Goal: Complete application form: Complete application form

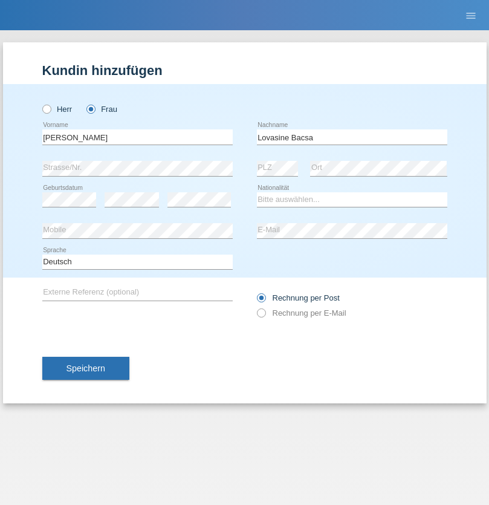
type input "Lovasine Bacsa"
select select "HU"
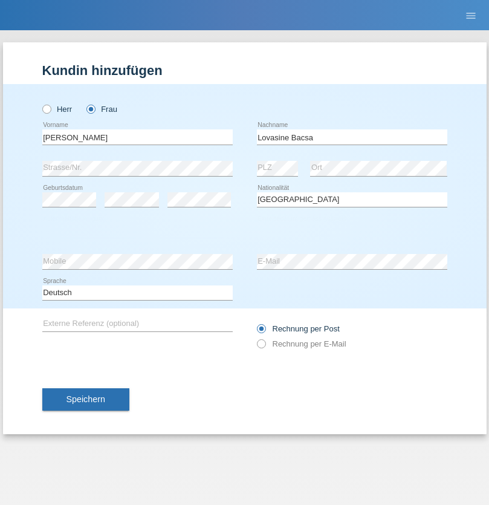
select select "C"
select select "21"
select select "12"
select select "2021"
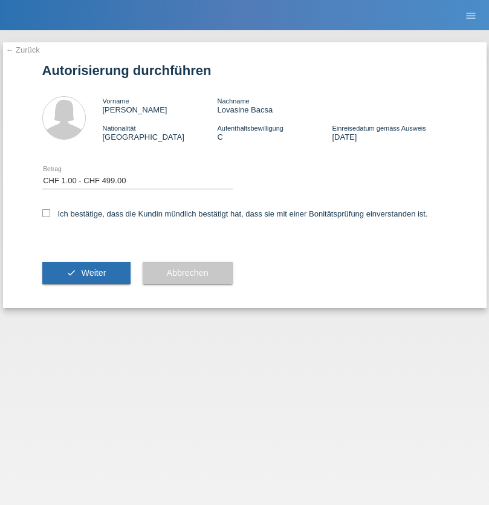
select select "1"
checkbox input "true"
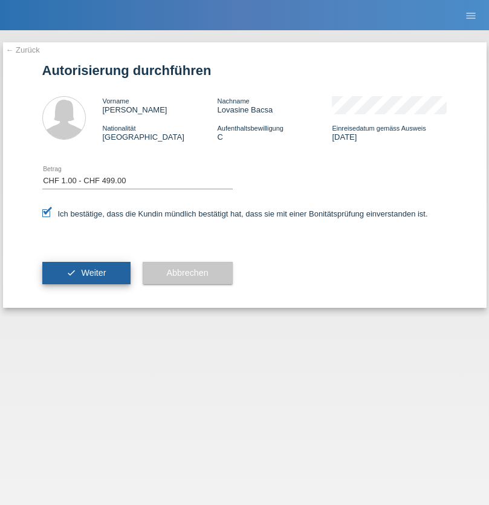
click at [86, 273] on span "Weiter" at bounding box center [93, 273] width 25 height 10
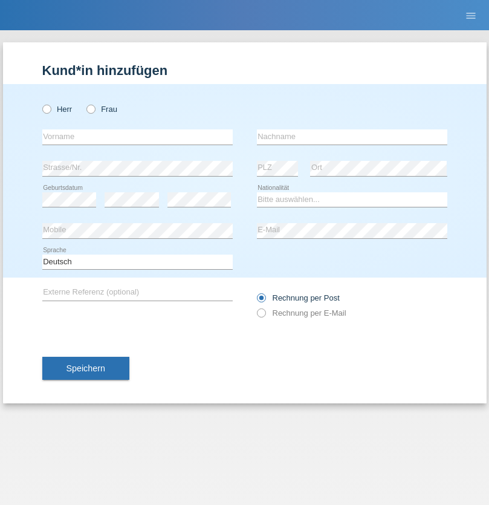
radio input "true"
click at [137, 137] on input "text" at bounding box center [137, 136] width 190 height 15
type input "Paulo"
click at [352, 137] on input "text" at bounding box center [352, 136] width 190 height 15
type input "Abafantes"
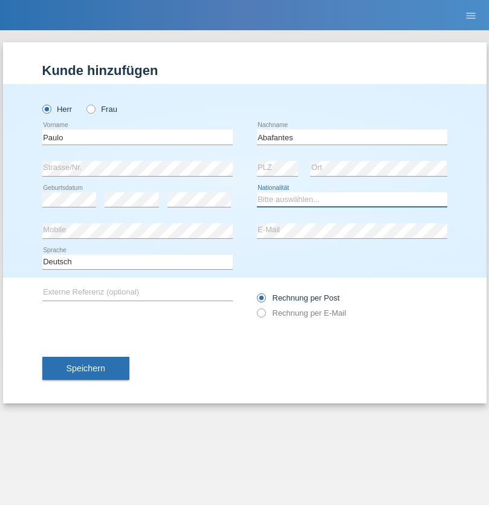
select select "PT"
select select "C"
select select "19"
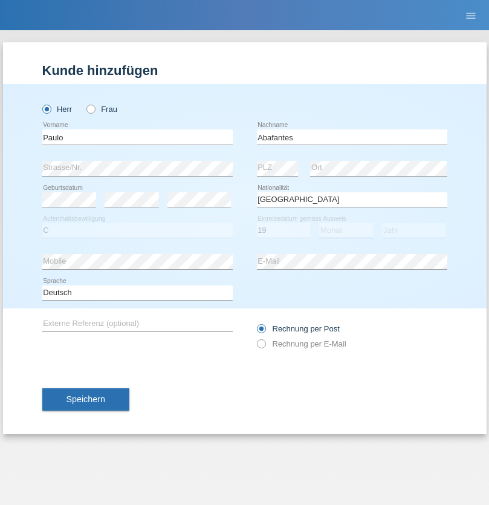
select select "05"
select select "2021"
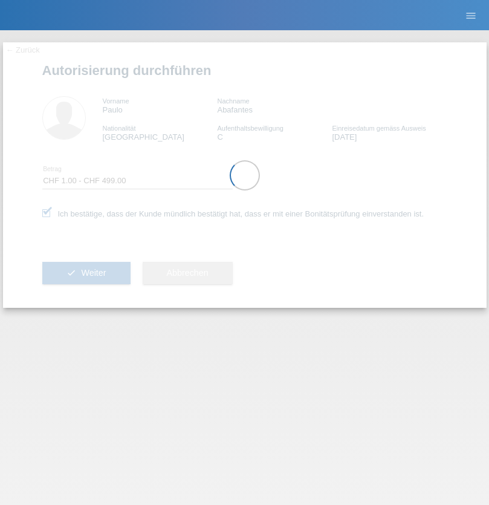
select select "1"
